Goal: Browse casually

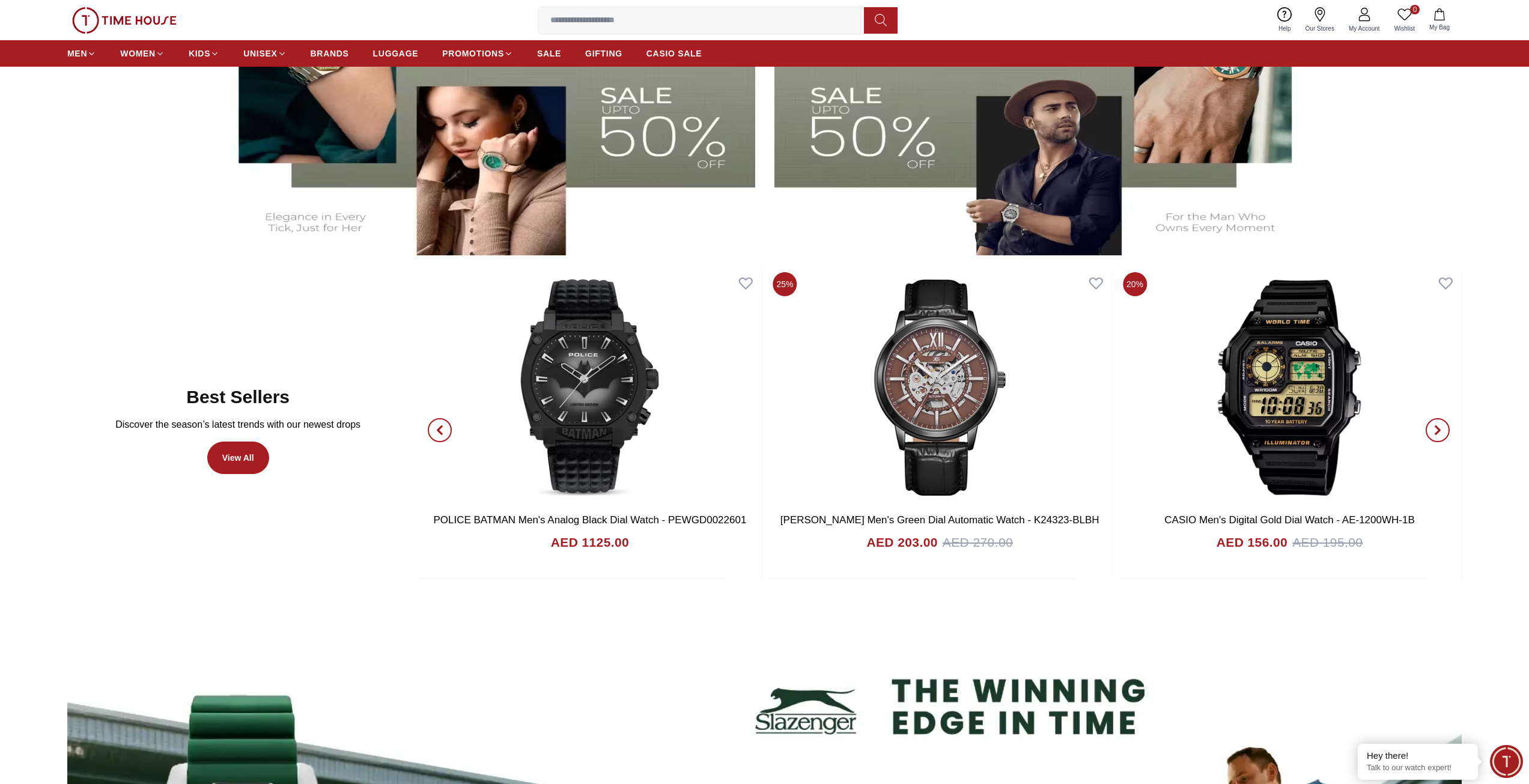
scroll to position [720, 0]
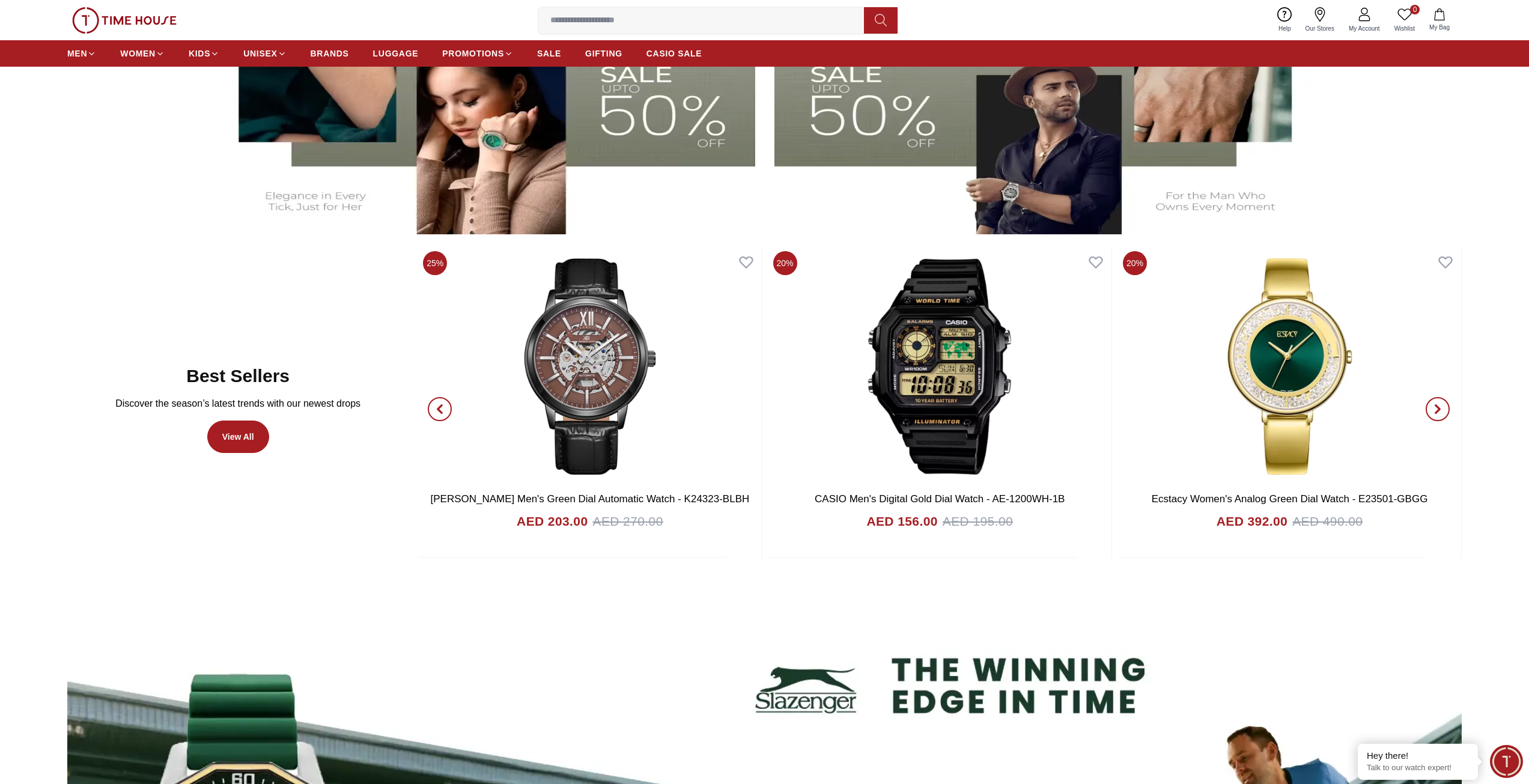
click at [443, 398] on span "button" at bounding box center [440, 409] width 24 height 24
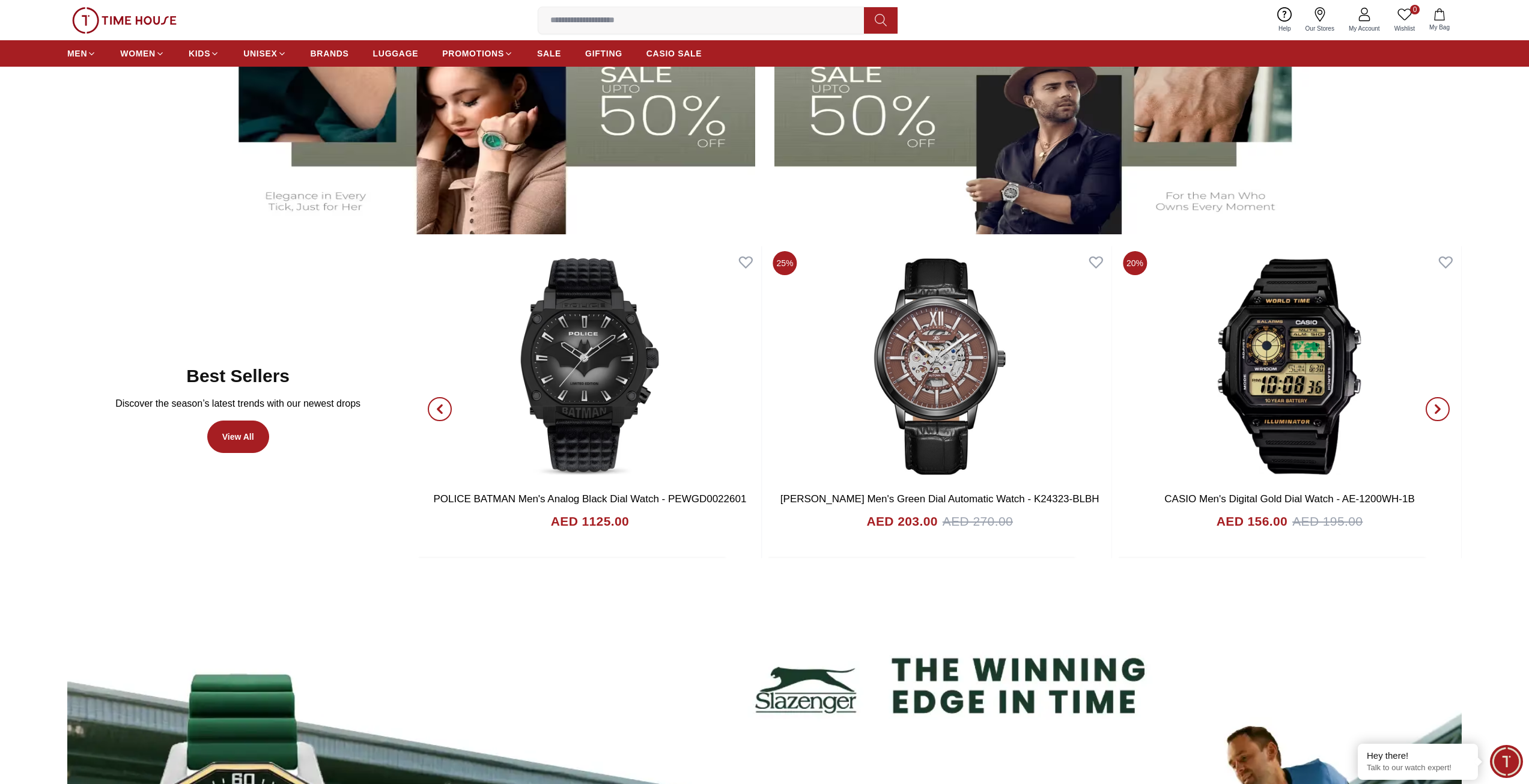
click at [1432, 404] on span "button" at bounding box center [1438, 409] width 24 height 24
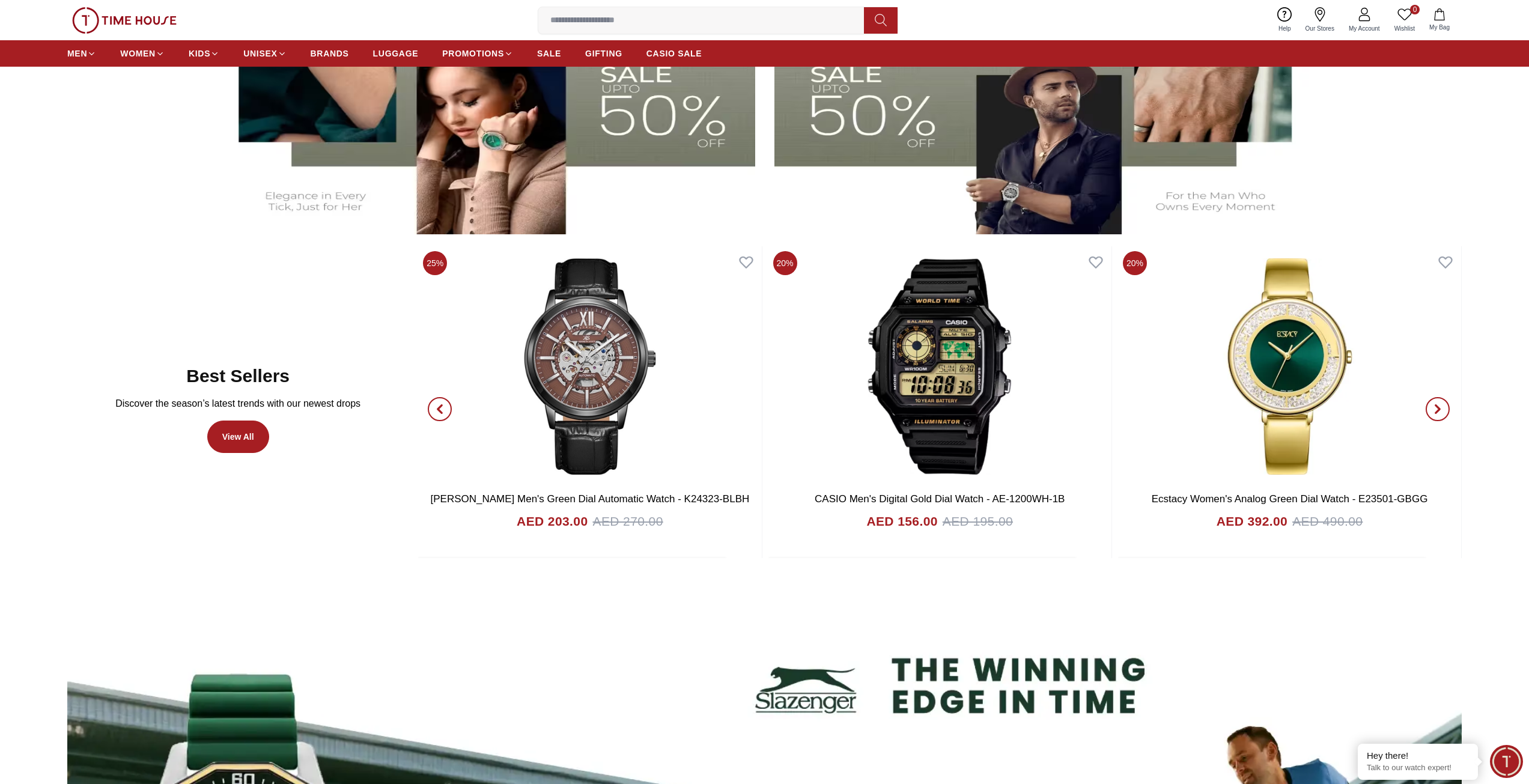
click at [1432, 404] on span "button" at bounding box center [1438, 409] width 24 height 24
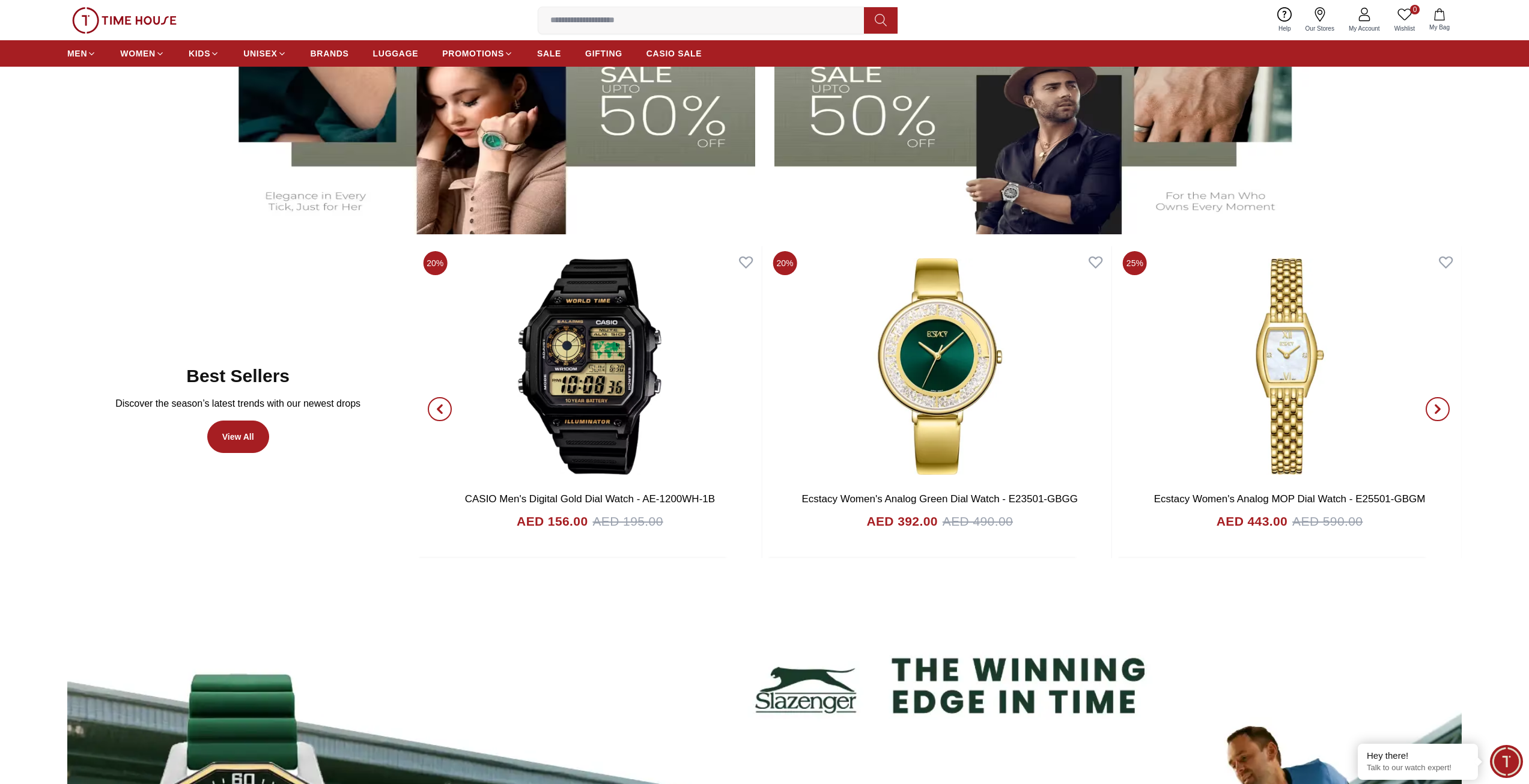
click at [1432, 404] on span "button" at bounding box center [1438, 409] width 24 height 24
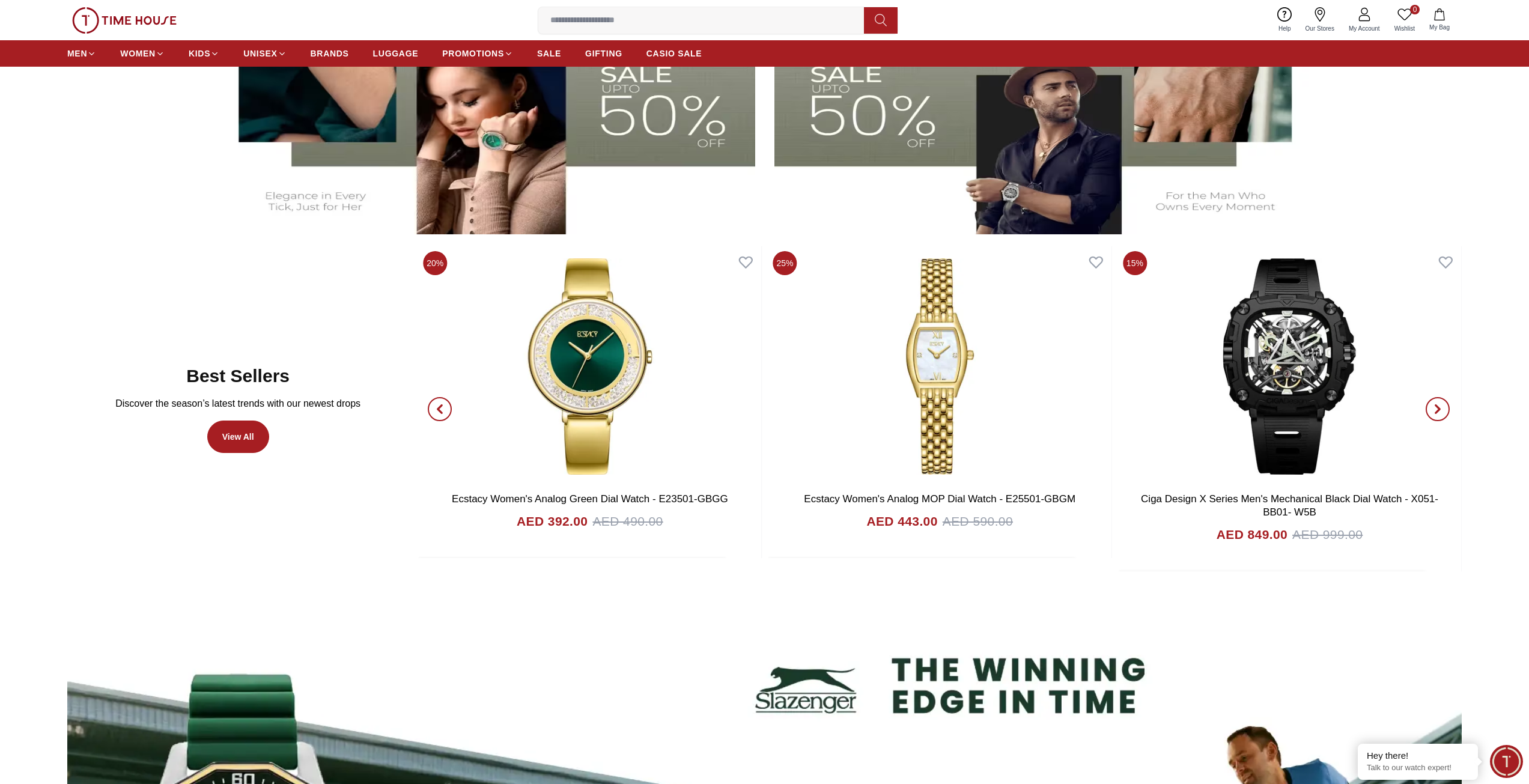
click at [1432, 404] on span "button" at bounding box center [1438, 409] width 24 height 24
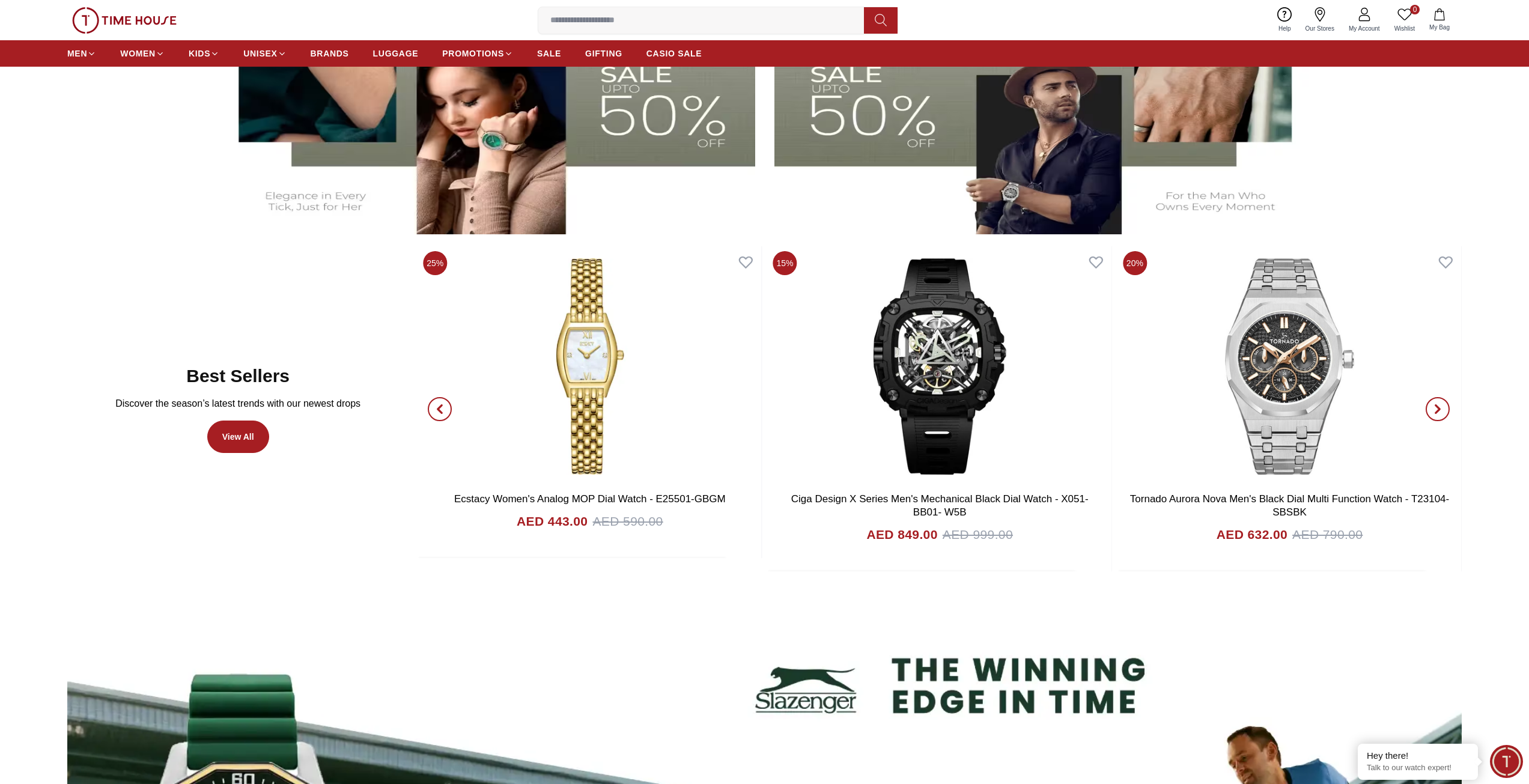
click at [1432, 404] on span "button" at bounding box center [1438, 409] width 24 height 24
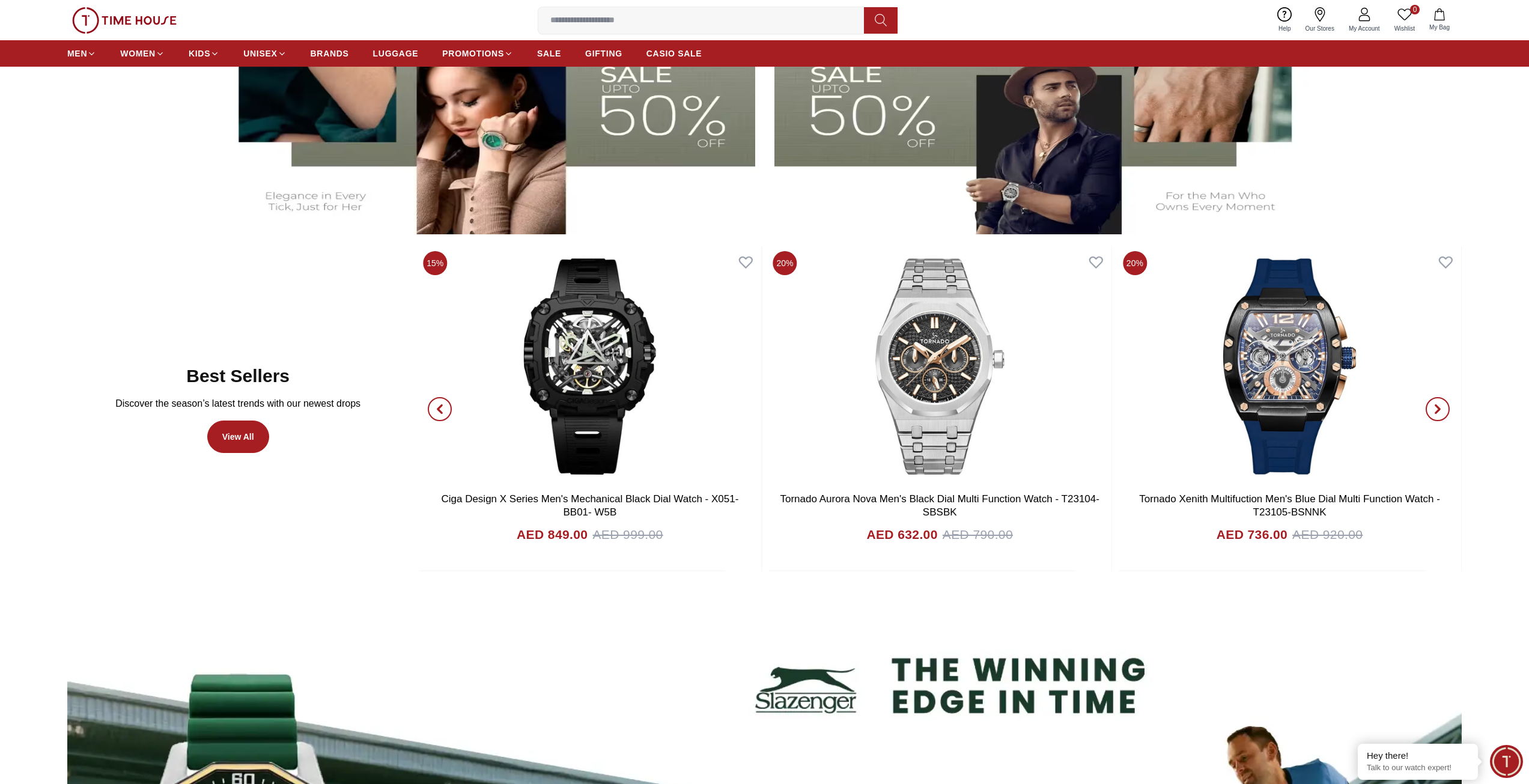
click at [1432, 404] on span "button" at bounding box center [1438, 409] width 24 height 24
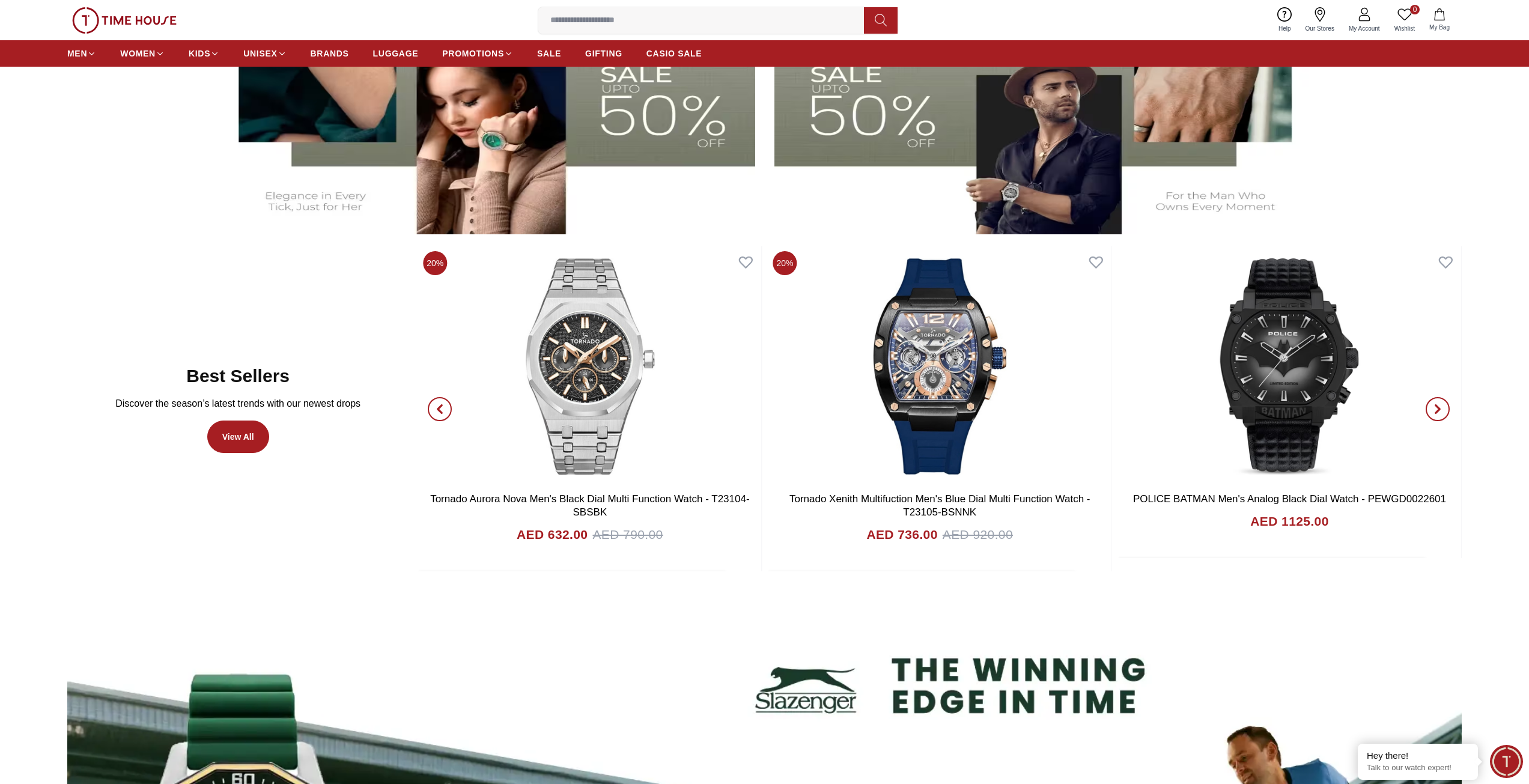
click at [1432, 404] on span "button" at bounding box center [1438, 409] width 24 height 24
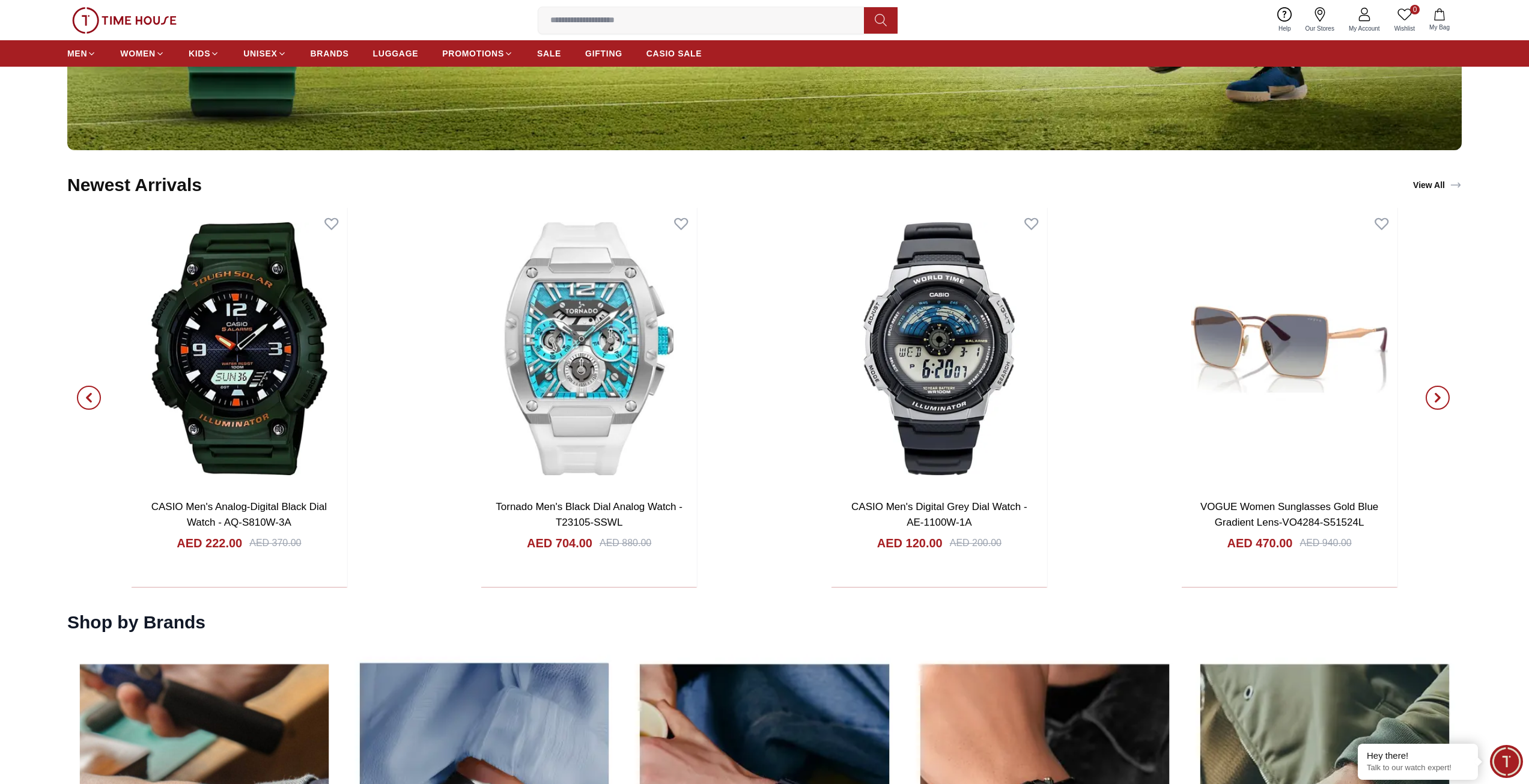
scroll to position [1682, 0]
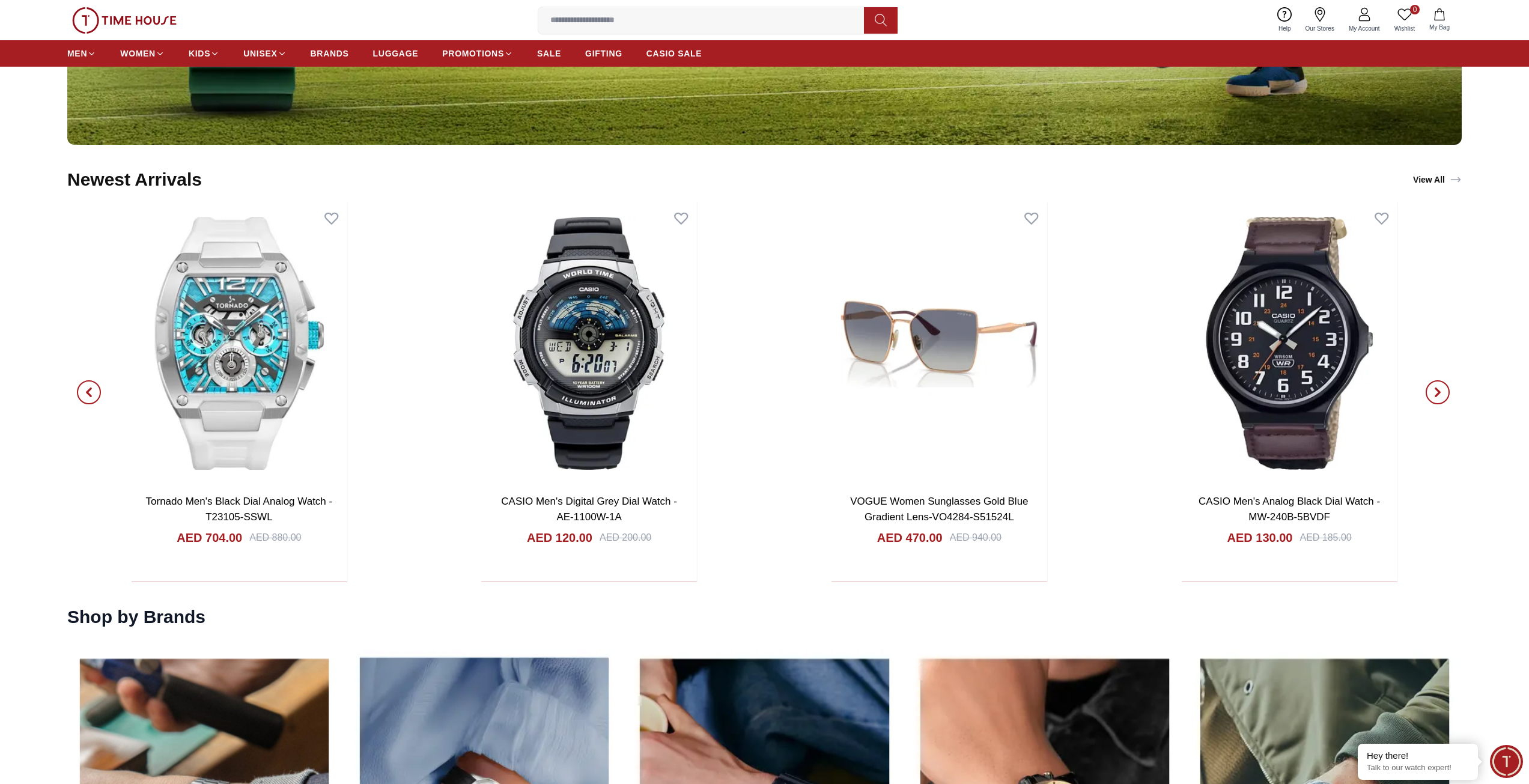
click at [1433, 386] on span "button" at bounding box center [1438, 392] width 24 height 24
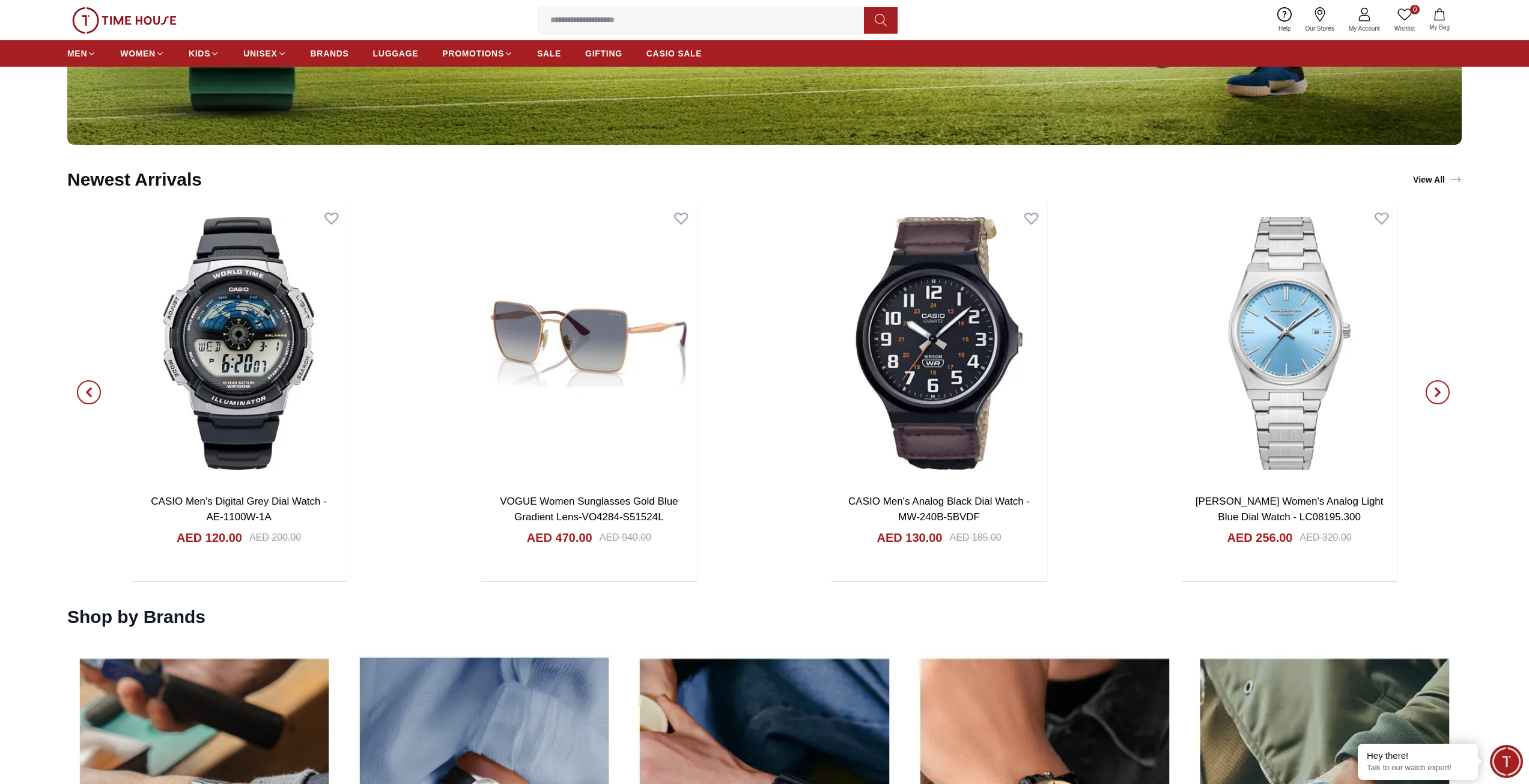
click at [1433, 386] on span "button" at bounding box center [1438, 392] width 24 height 24
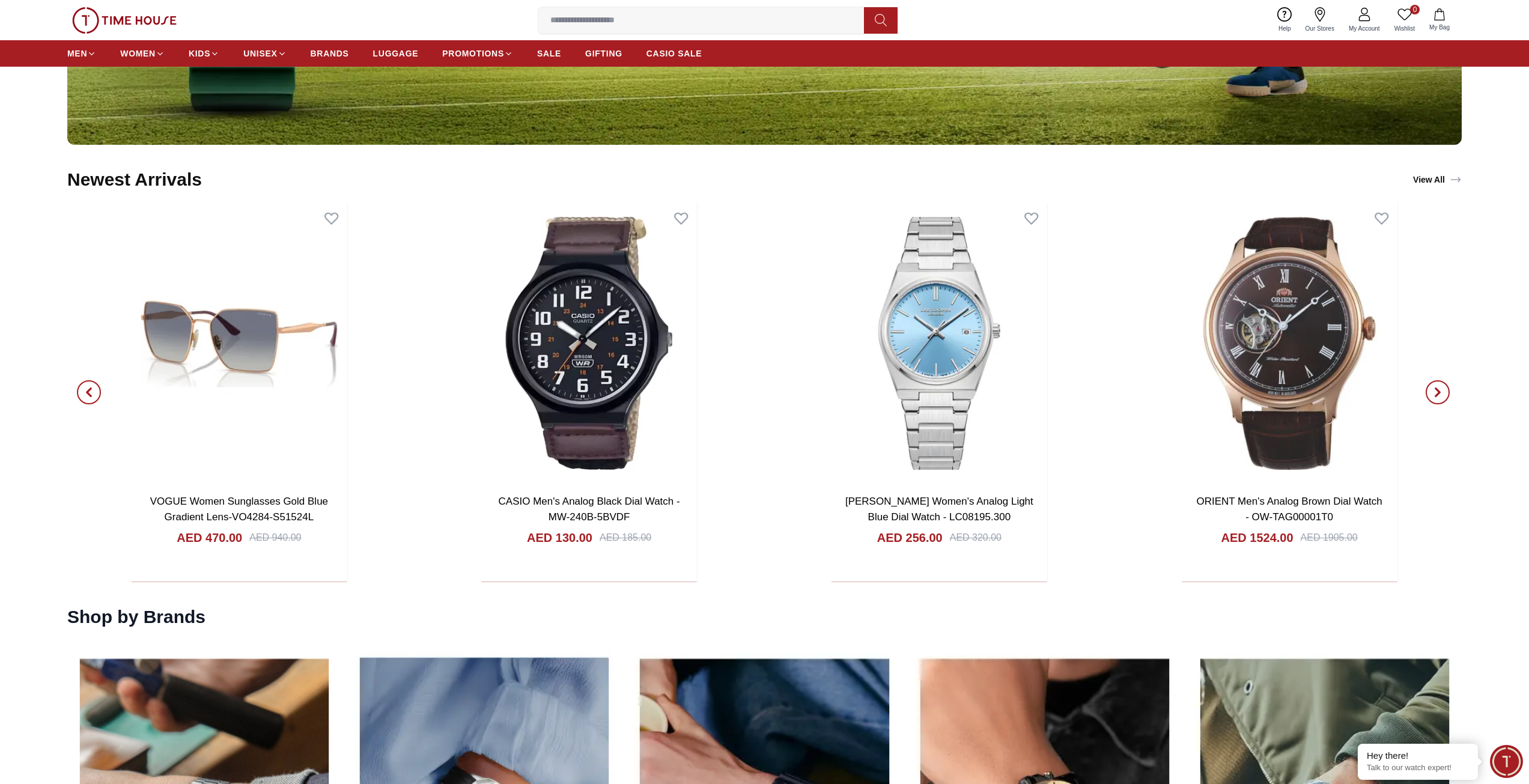
click at [1433, 386] on span "button" at bounding box center [1438, 392] width 24 height 24
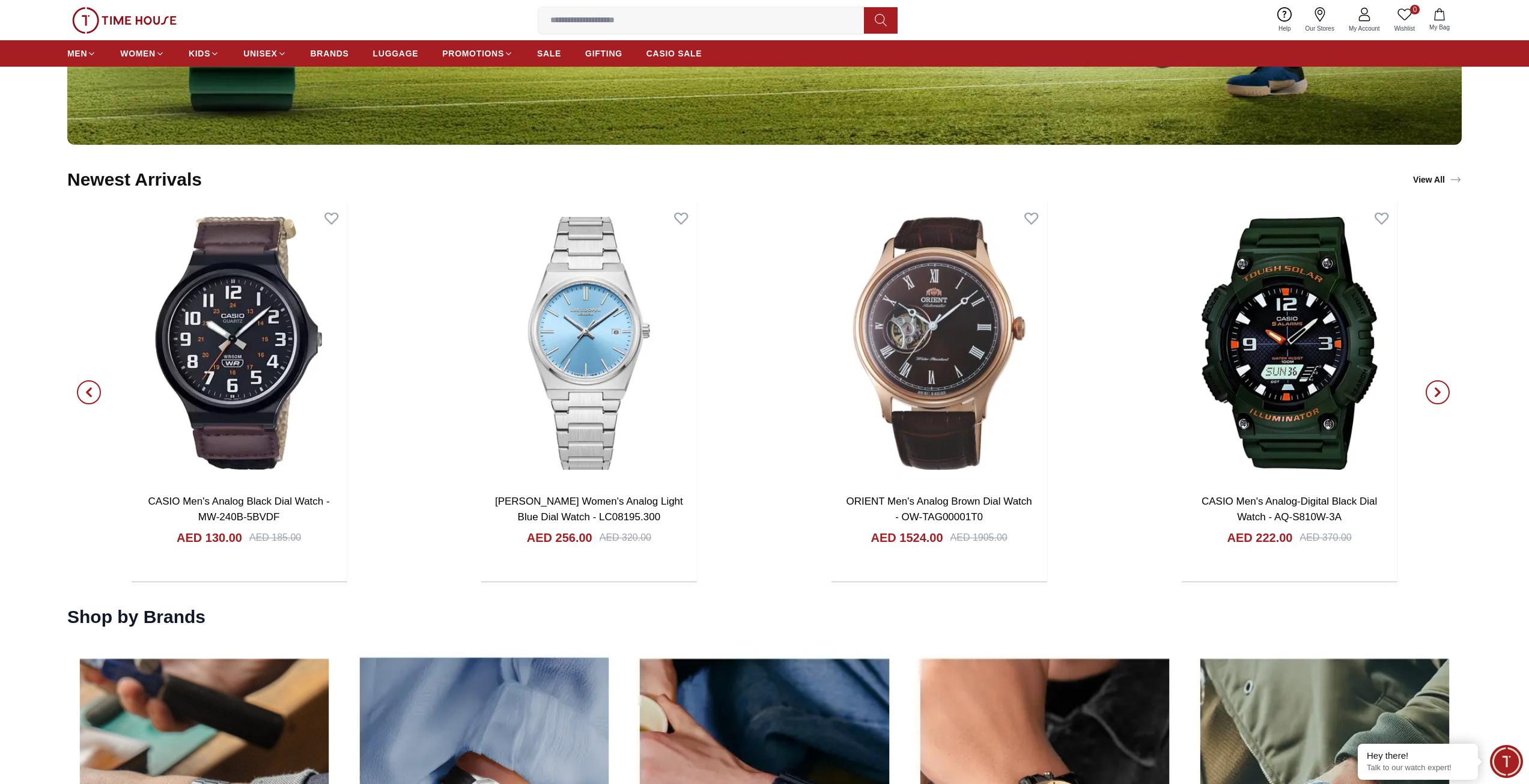
click at [1433, 386] on span "button" at bounding box center [1438, 392] width 24 height 24
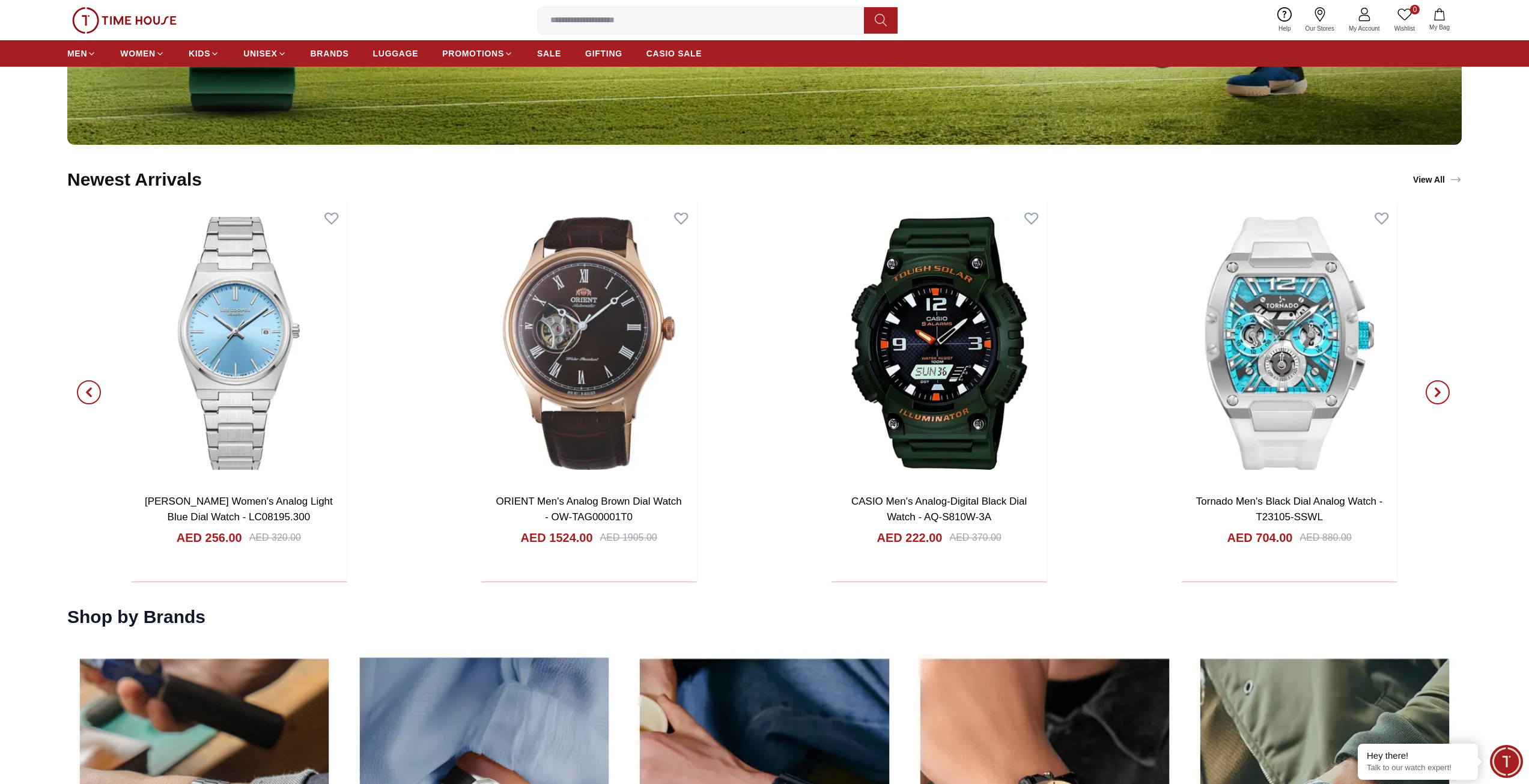
click at [1433, 386] on span "button" at bounding box center [1438, 392] width 24 height 24
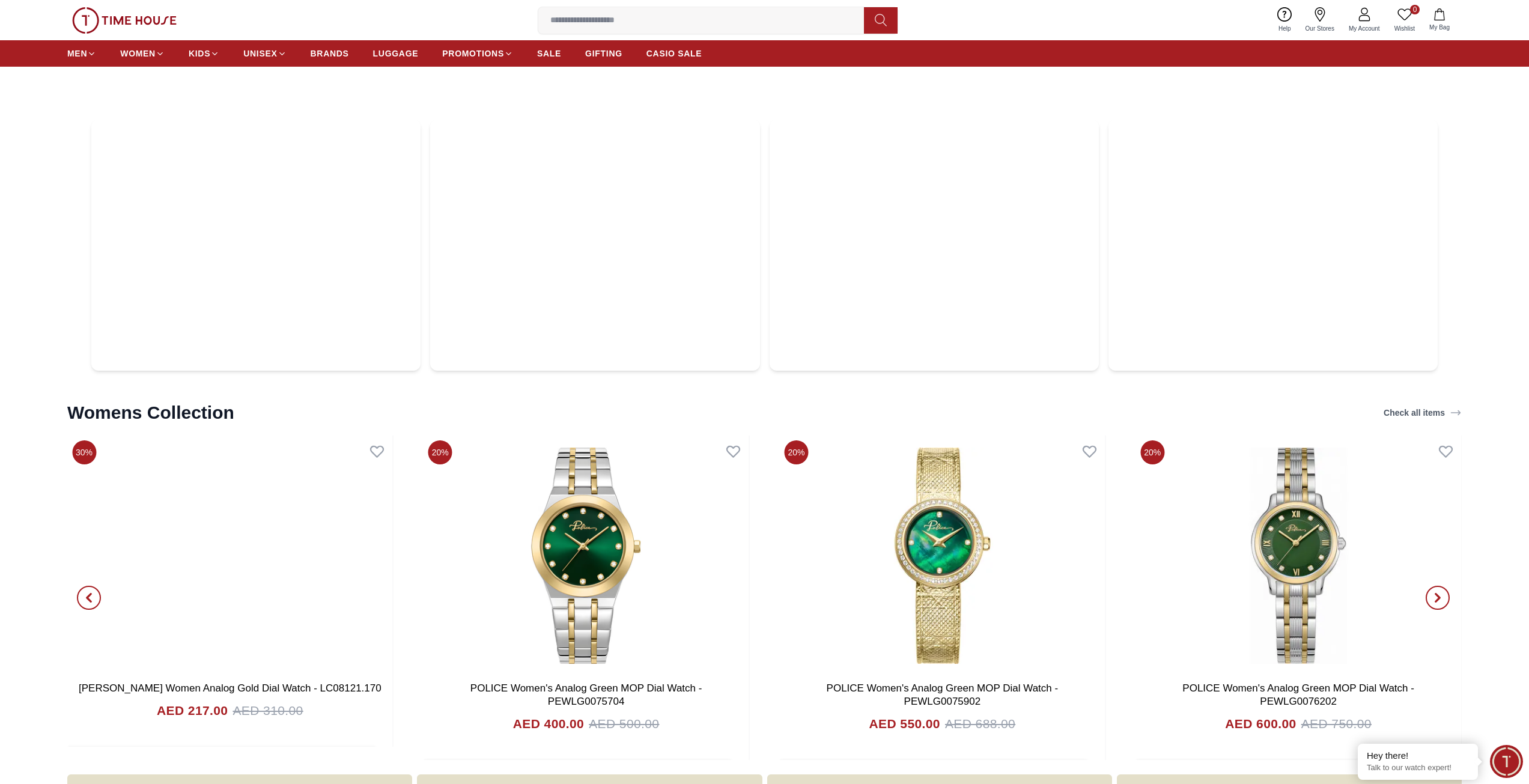
scroll to position [5368, 0]
